Goal: Task Accomplishment & Management: Manage account settings

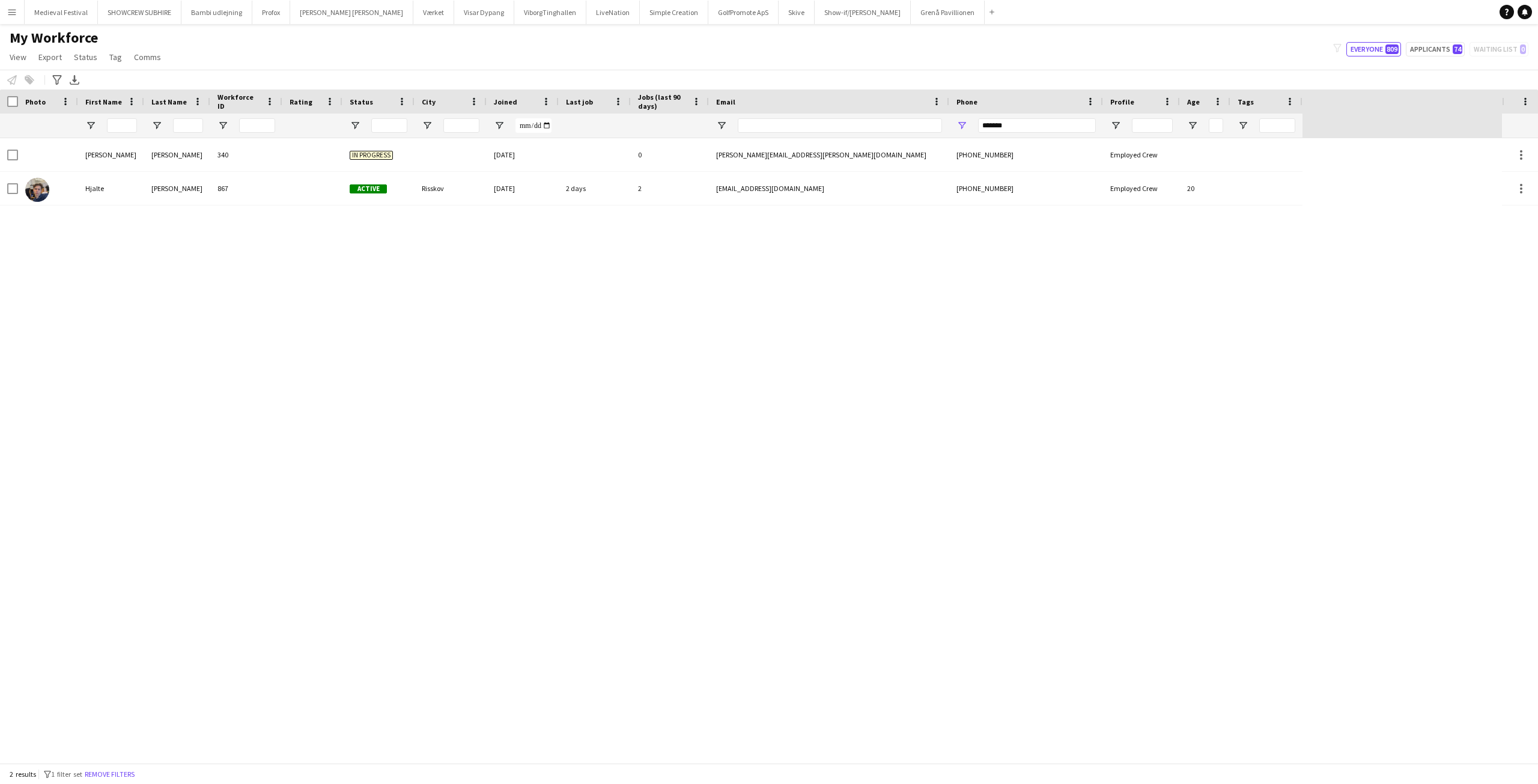
click at [17, 22] on button "Menu" at bounding box center [12, 12] width 24 height 24
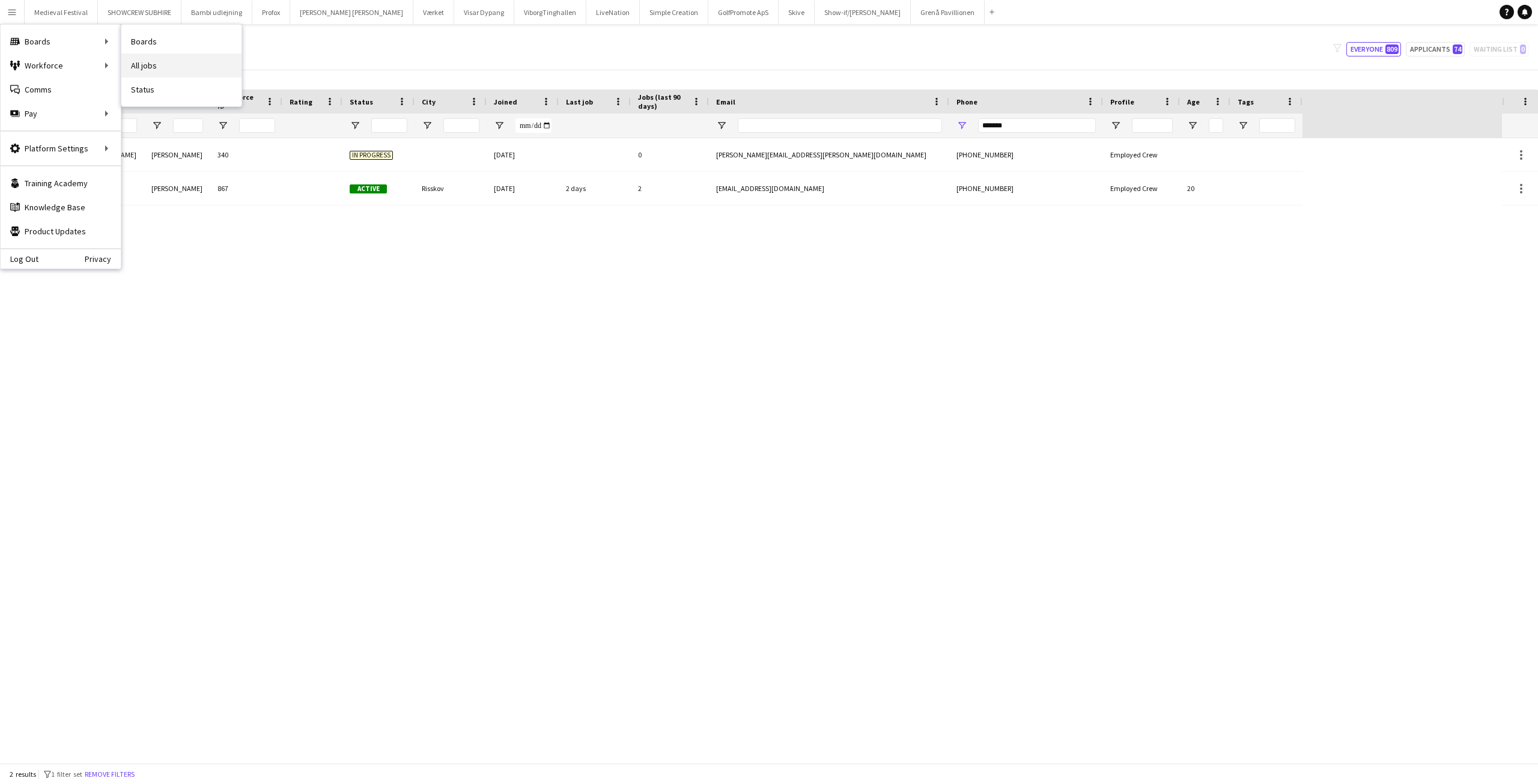
click at [156, 65] on link "All jobs" at bounding box center [181, 65] width 120 height 24
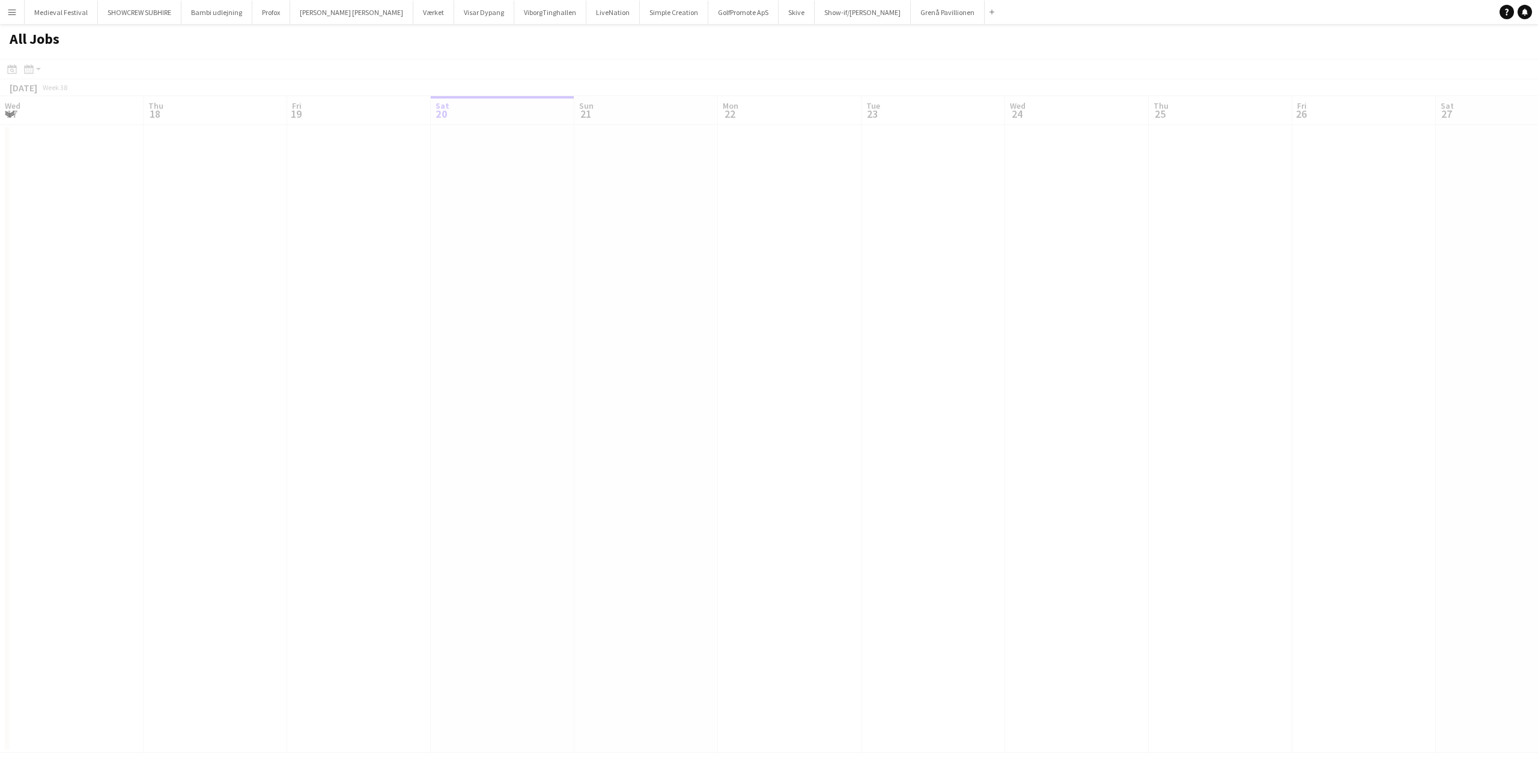
scroll to position [0, 287]
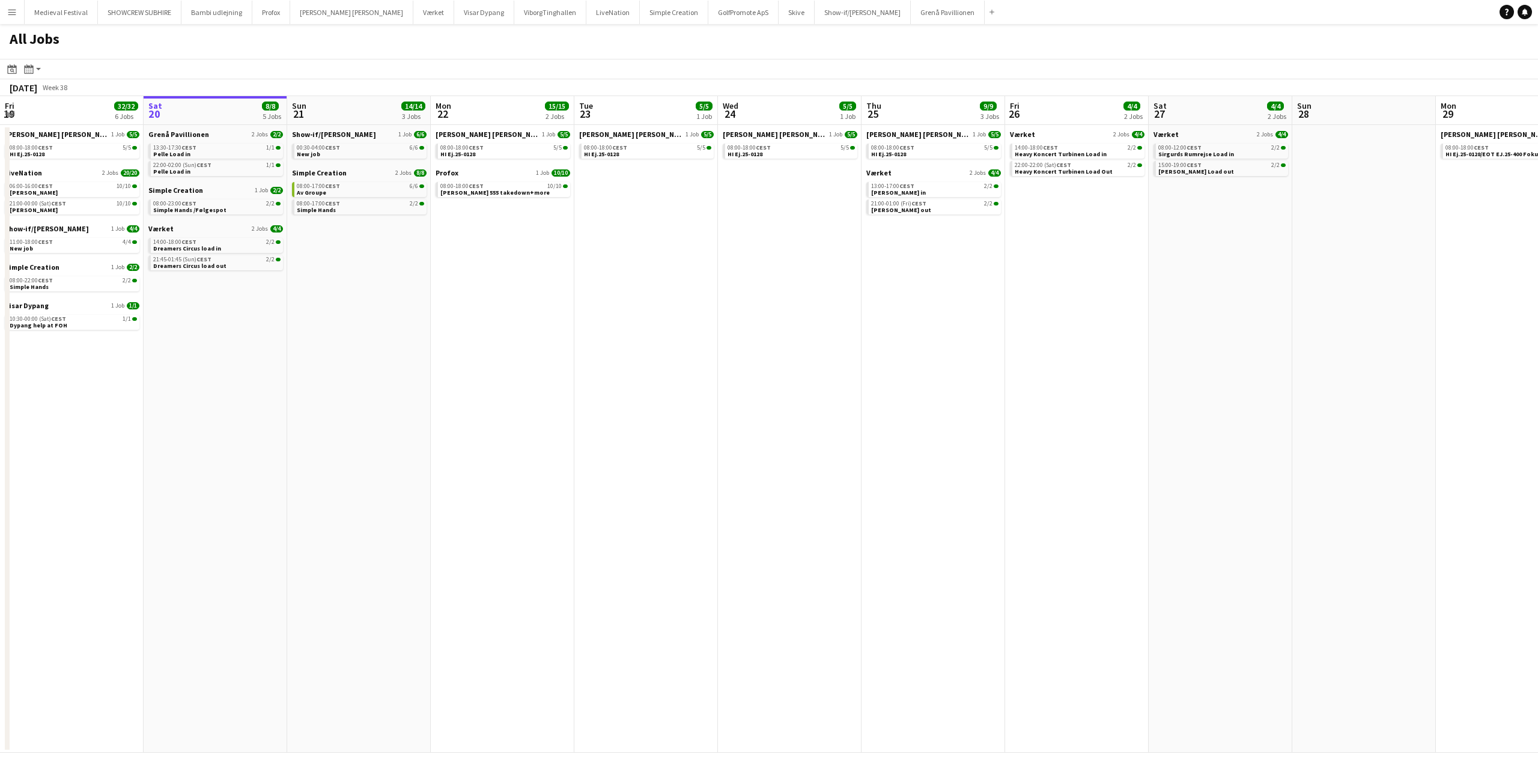
click at [1, 13] on button "Menu" at bounding box center [12, 12] width 24 height 24
click at [156, 60] on link "All jobs" at bounding box center [181, 65] width 120 height 24
click at [525, 190] on link "08:00-18:00 CEST 10/10 [PERSON_NAME] 555 takedown+more" at bounding box center [504, 189] width 128 height 14
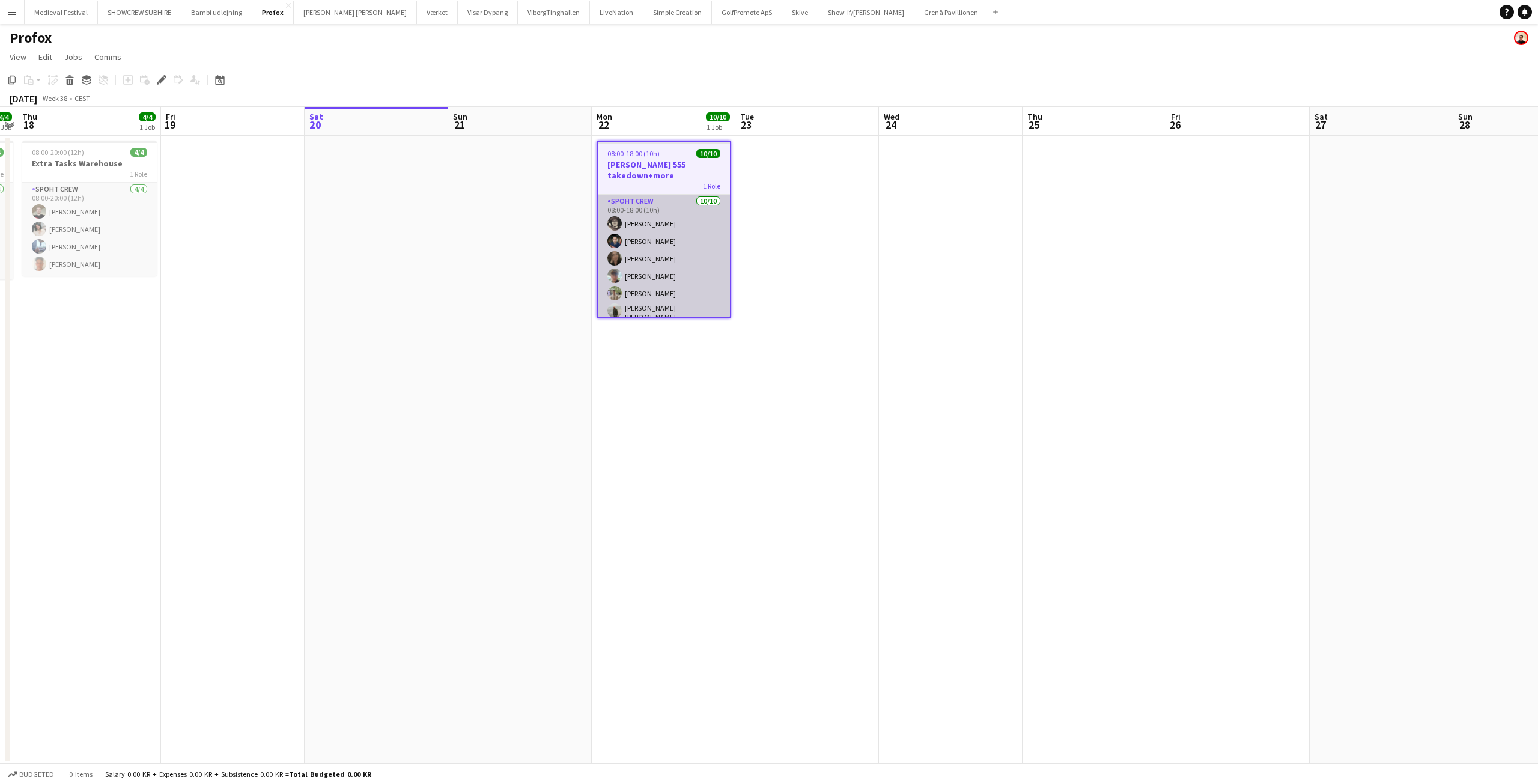
click at [702, 291] on app-card-role "Spoht Crew 10/10 08:00-18:00 (10h) Mike Kasper Williamson Marius Ciungu Nina Ka…" at bounding box center [664, 294] width 133 height 201
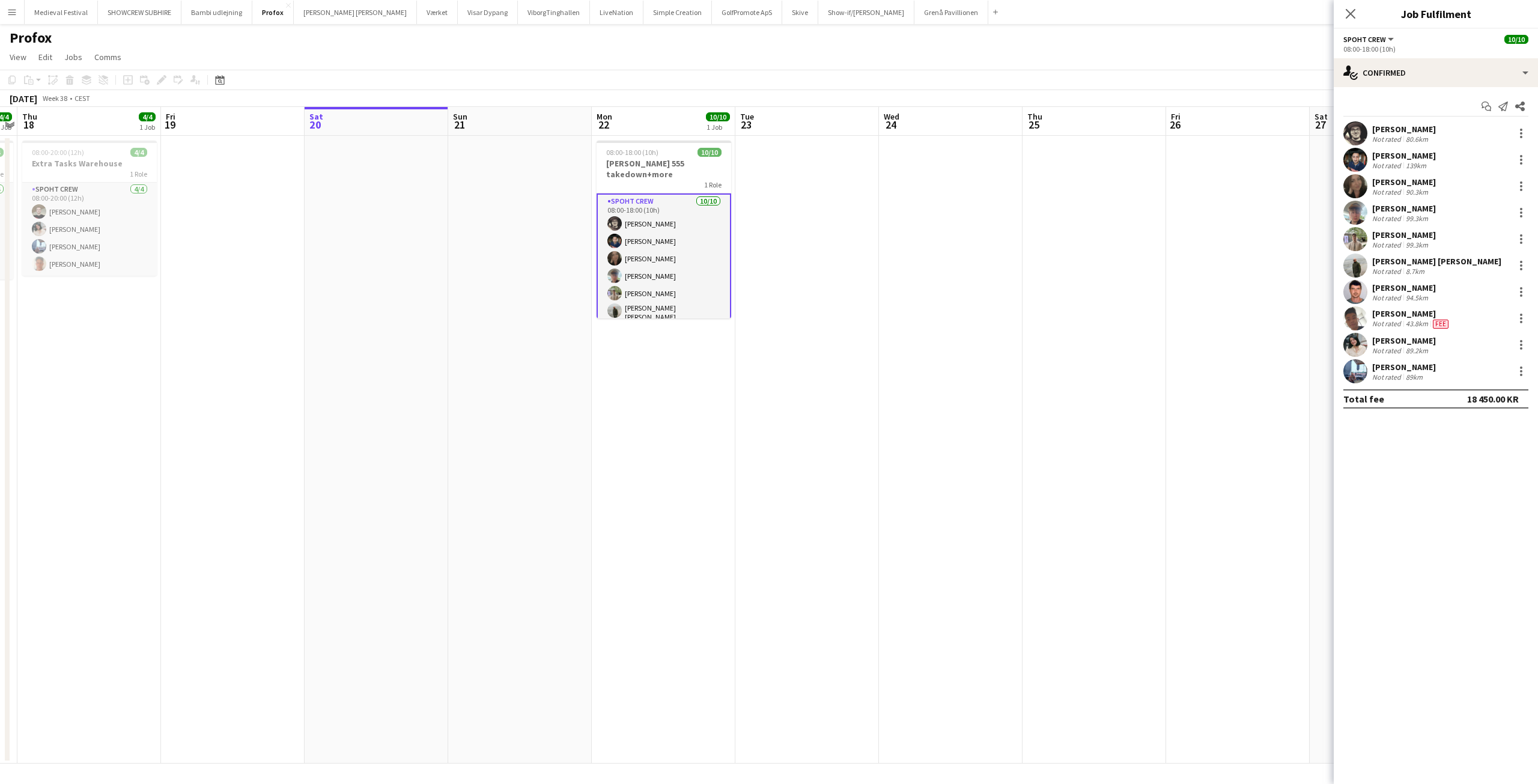
click at [1423, 290] on div "Maximo Maria Barilatti" at bounding box center [1404, 287] width 63 height 11
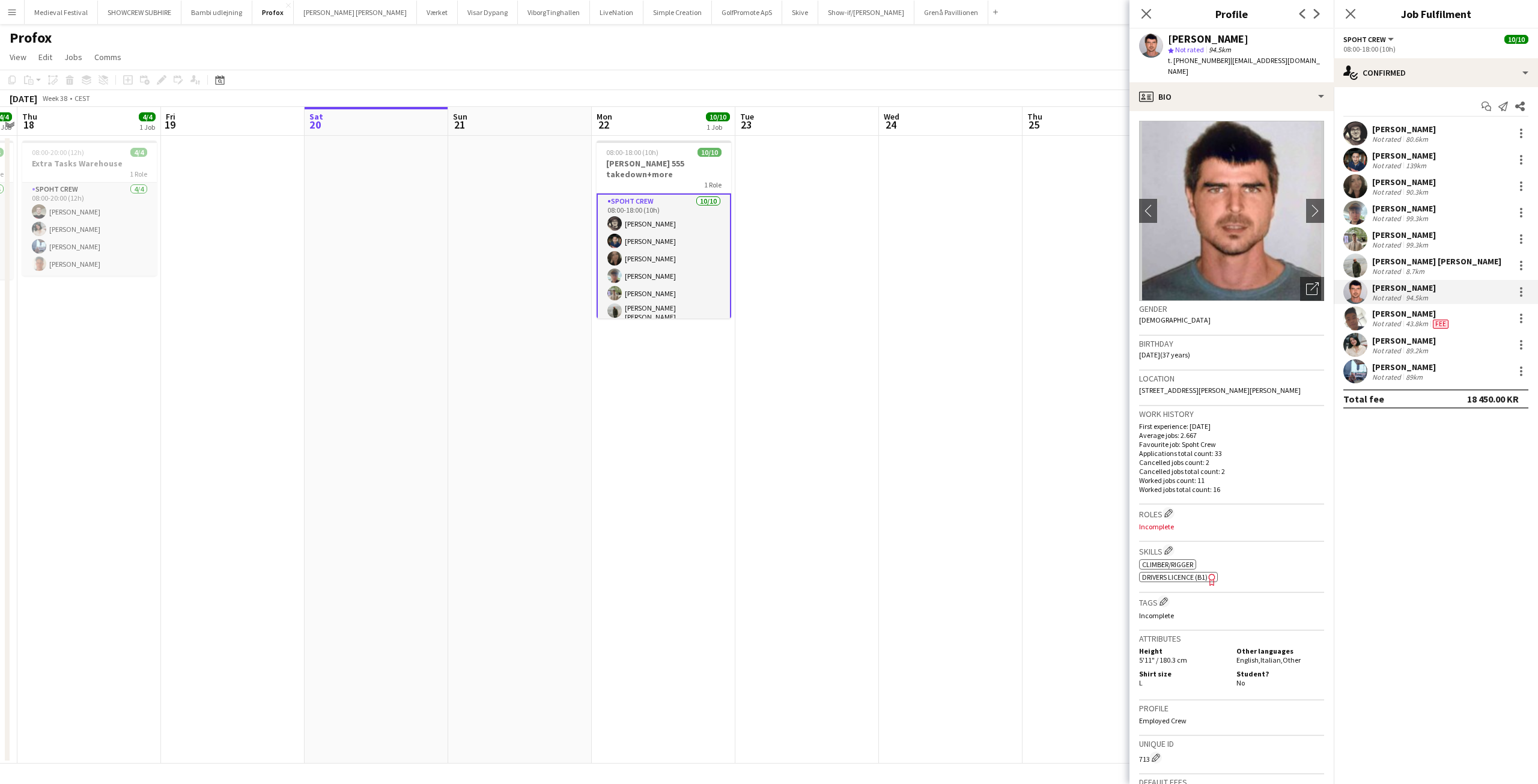
click at [1431, 245] on div "Not rated 99.3km" at bounding box center [1404, 245] width 63 height 9
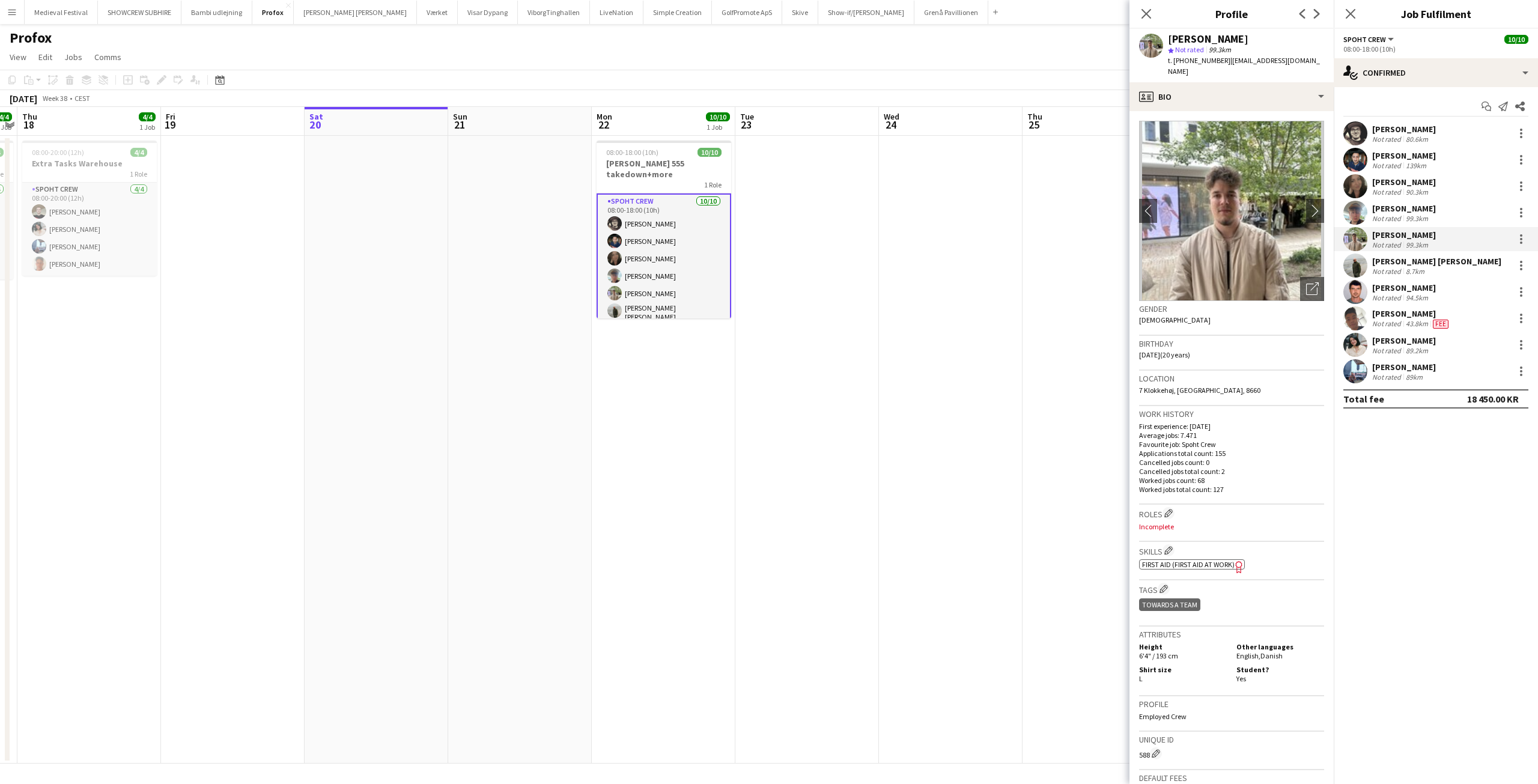
click at [1433, 210] on div "Andreas Eberlin Not rated 99.3km" at bounding box center [1436, 212] width 205 height 24
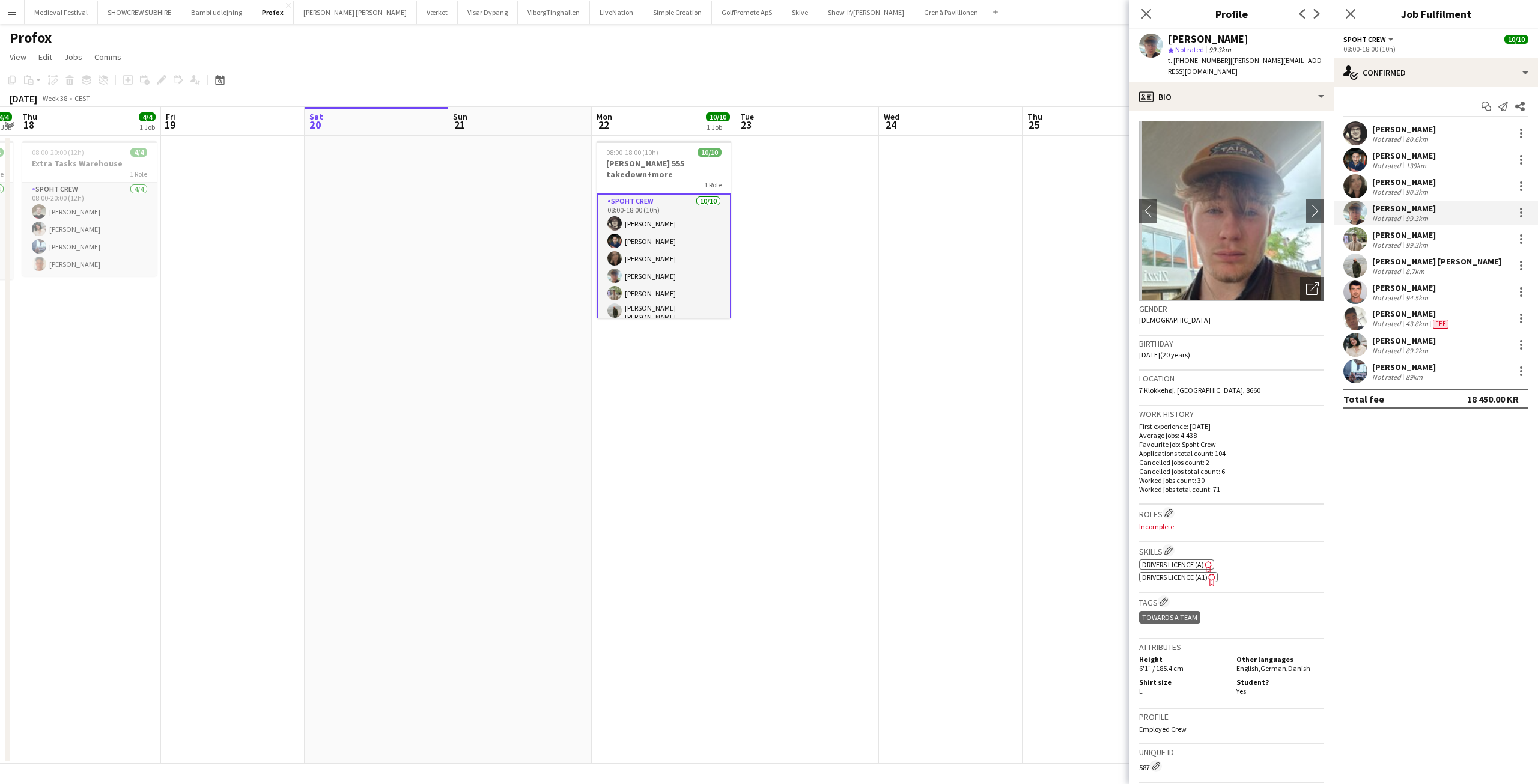
click at [1421, 290] on div "Maximo Maria Barilatti" at bounding box center [1404, 287] width 63 height 11
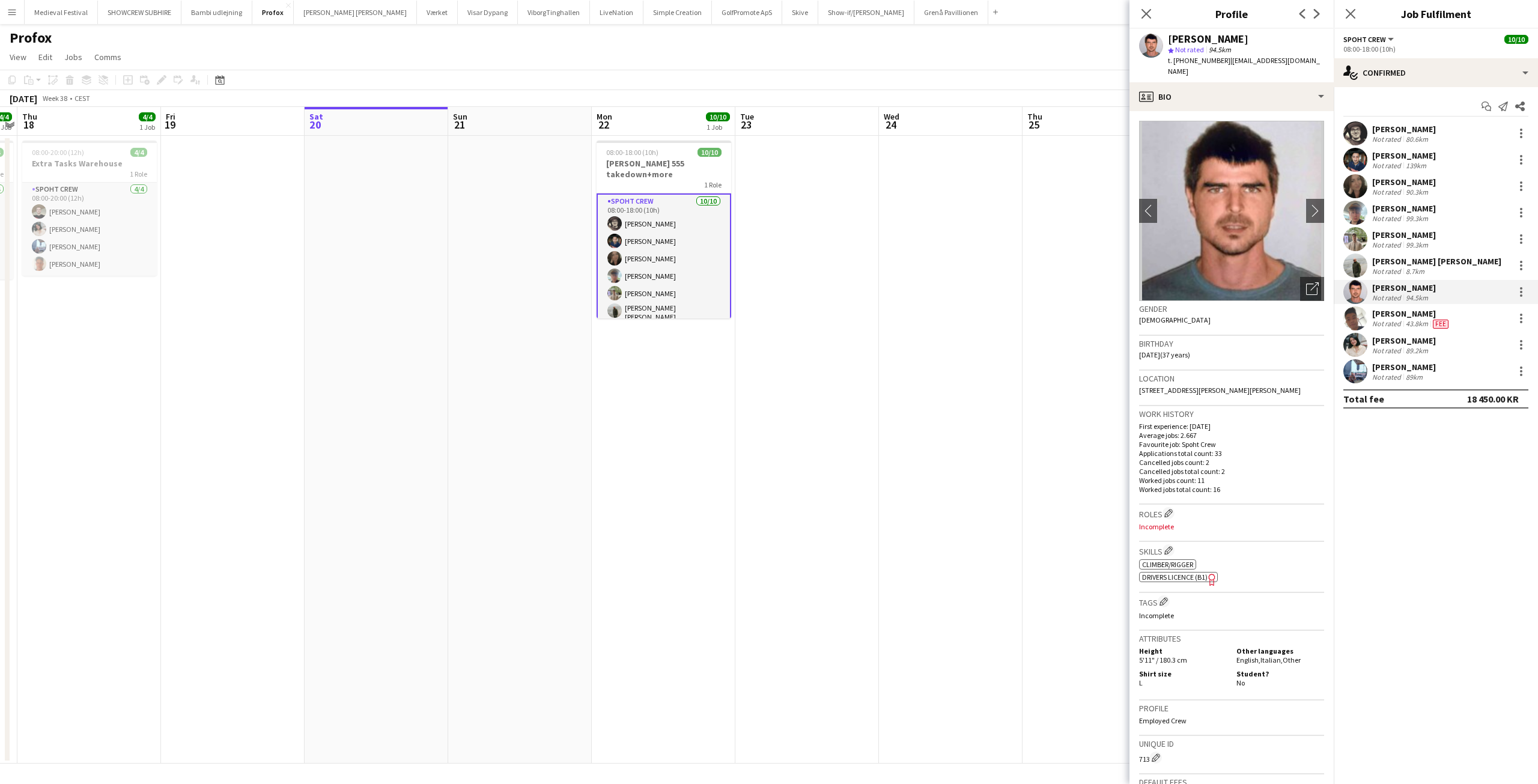
click at [862, 323] on app-date-cell at bounding box center [807, 450] width 143 height 628
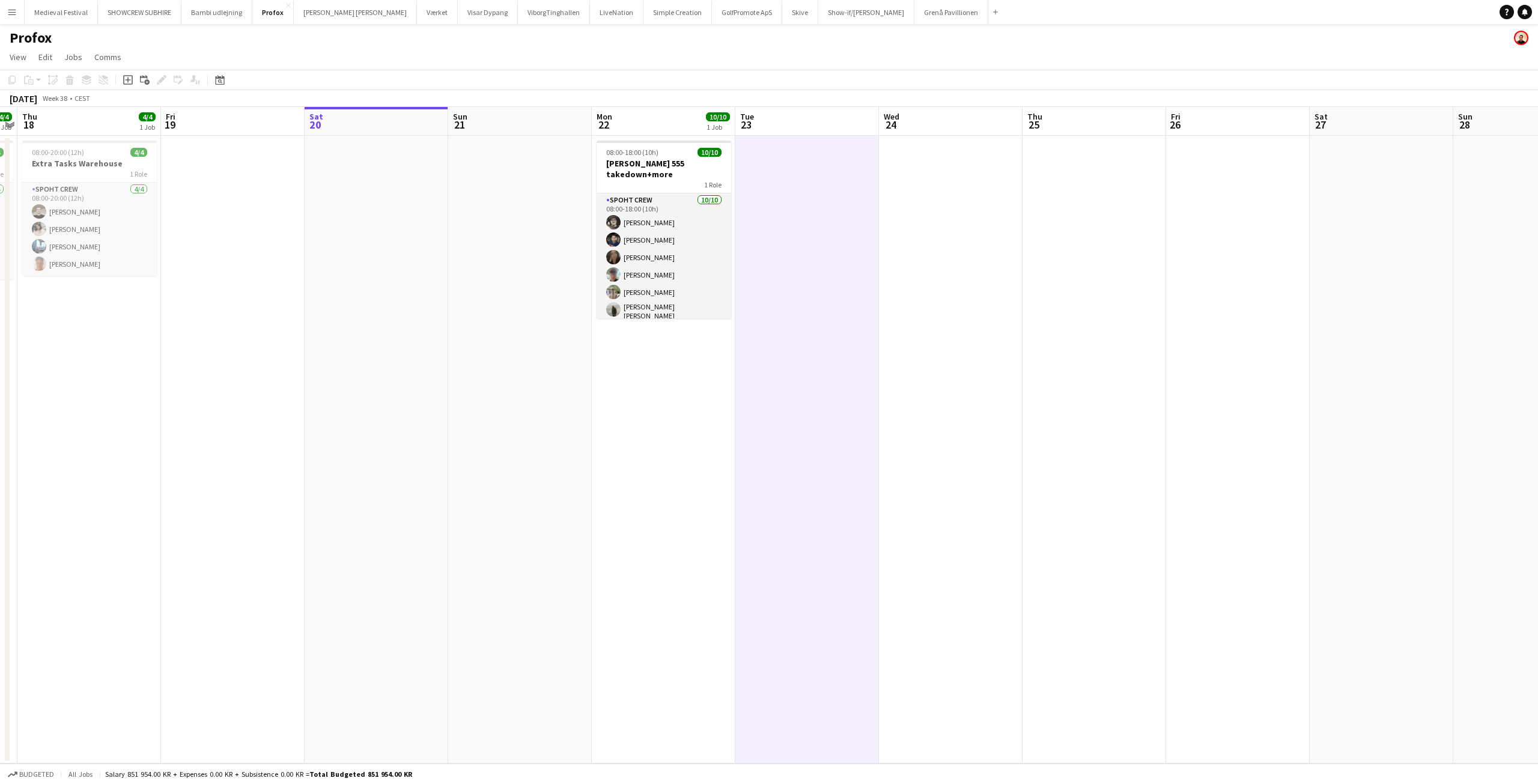
click at [11, 10] on app-icon "Menu" at bounding box center [12, 12] width 9 height 9
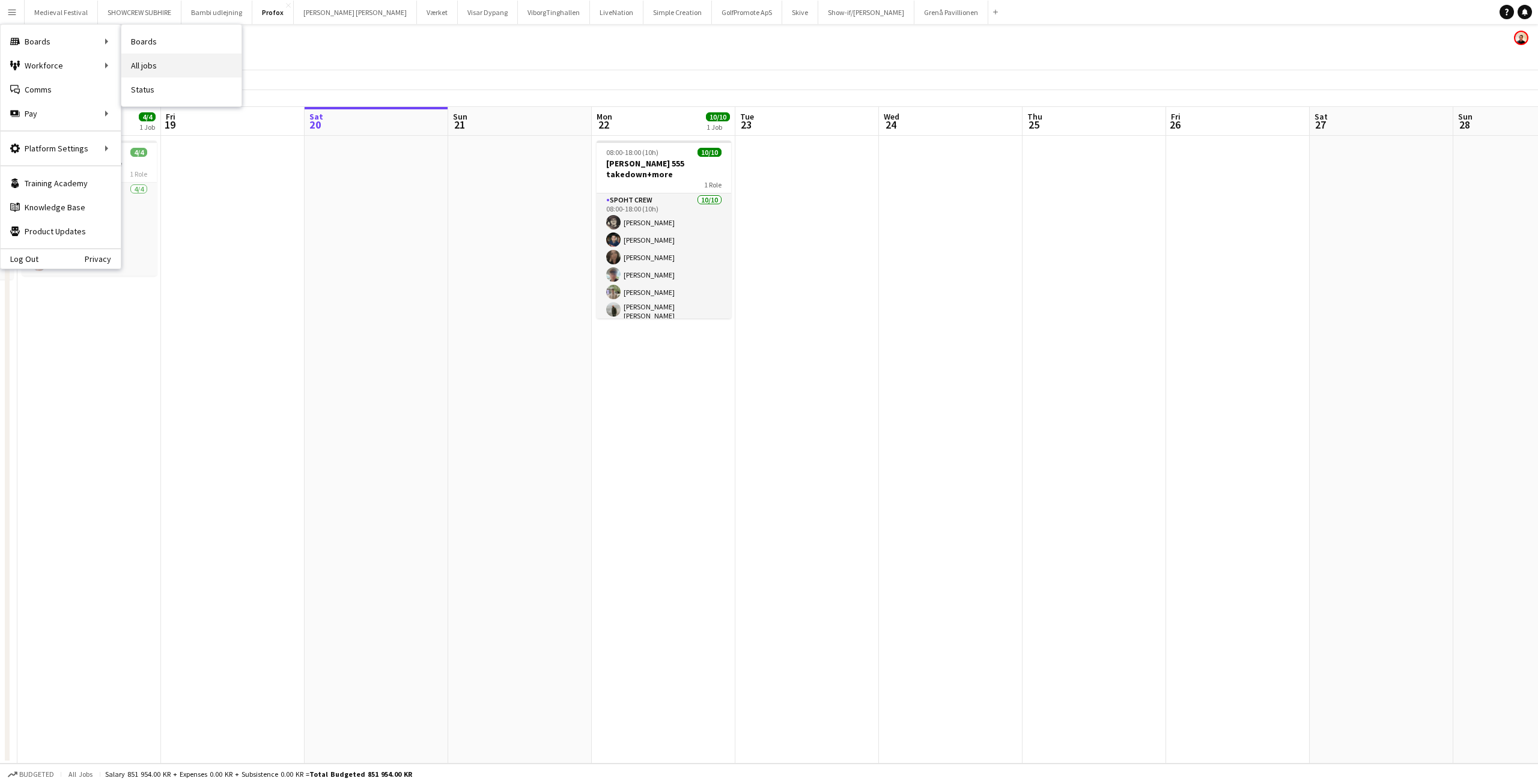
click at [154, 58] on link "All jobs" at bounding box center [181, 65] width 120 height 24
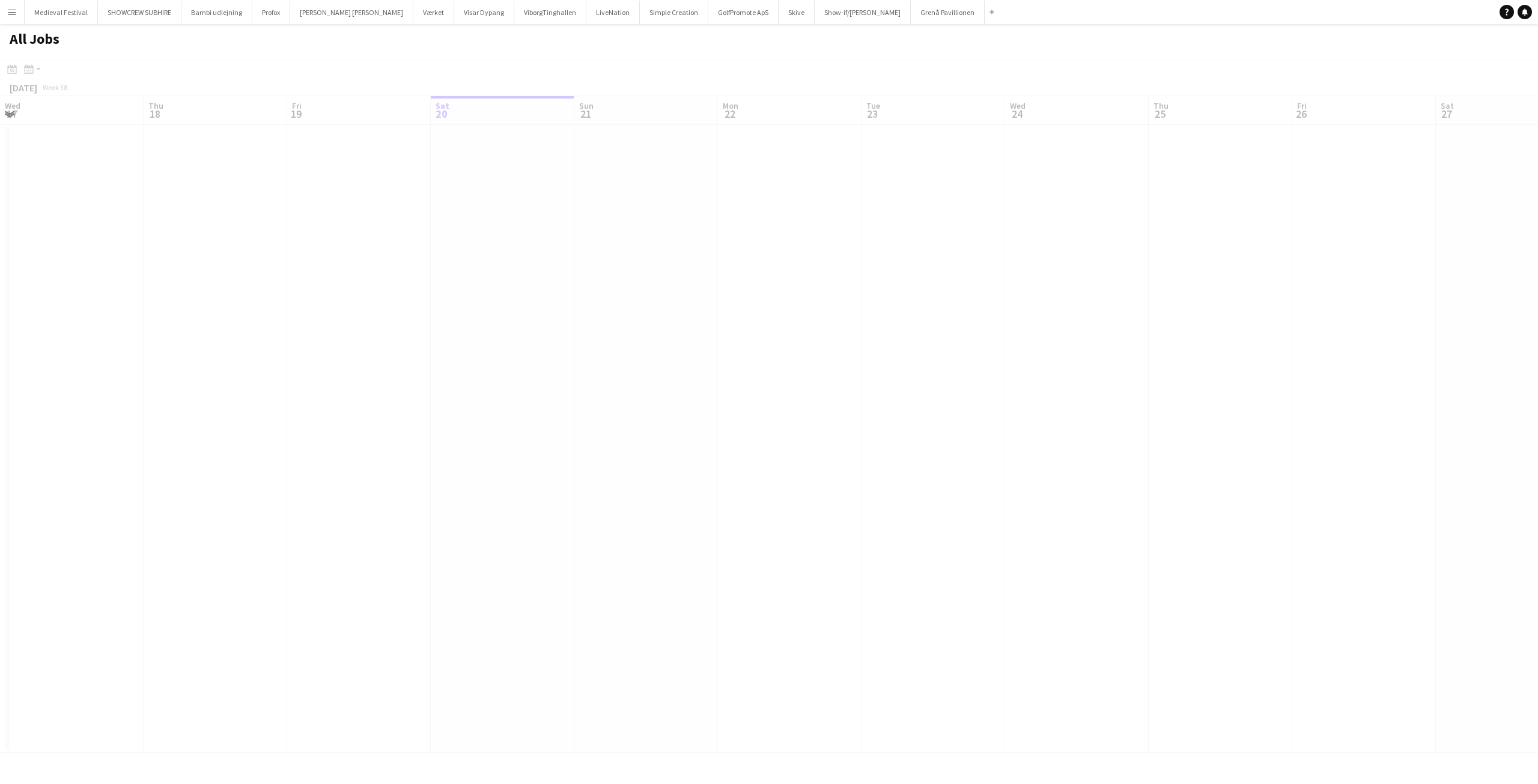
scroll to position [0, 287]
